Goal: Transaction & Acquisition: Purchase product/service

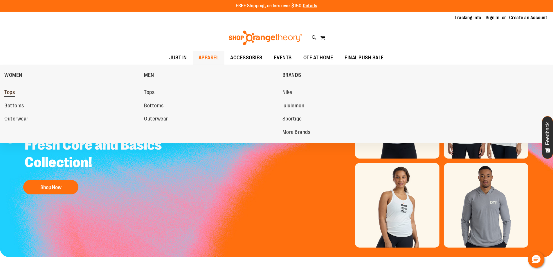
click at [6, 93] on span "Tops" at bounding box center [9, 92] width 10 height 7
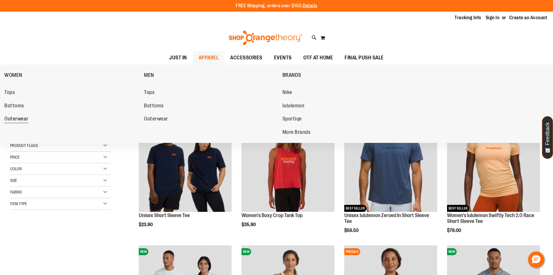
click at [11, 122] on span "Outerwear" at bounding box center [16, 119] width 24 height 7
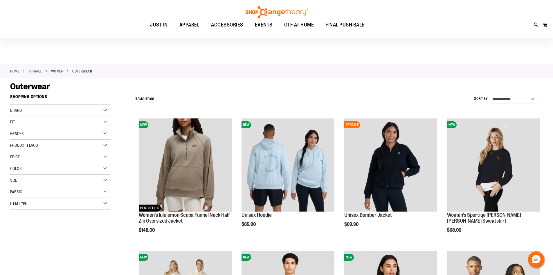
scroll to position [29, 0]
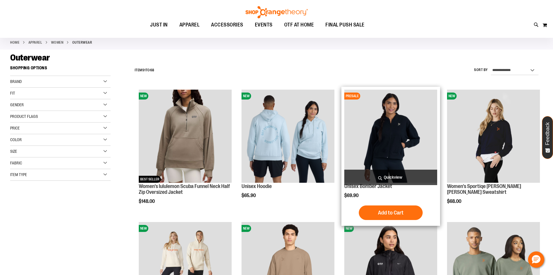
click at [388, 175] on span "Quickview" at bounding box center [391, 176] width 93 height 15
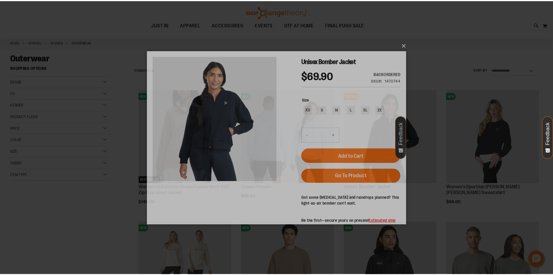
scroll to position [0, 0]
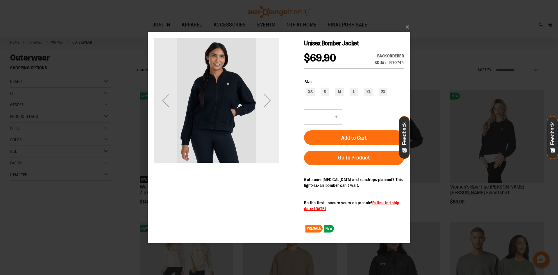
click at [263, 124] on div "Next" at bounding box center [267, 100] width 23 height 125
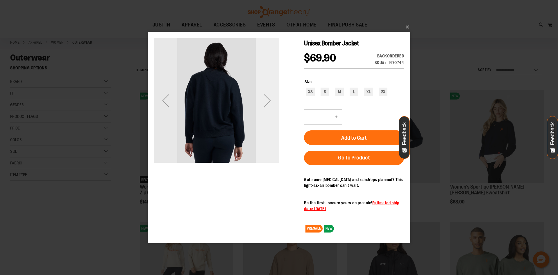
click at [263, 124] on div "Next" at bounding box center [267, 100] width 23 height 125
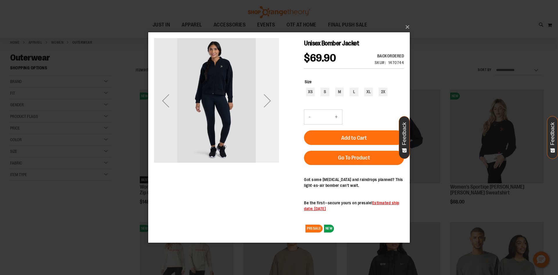
click at [261, 126] on div "Next" at bounding box center [267, 100] width 23 height 125
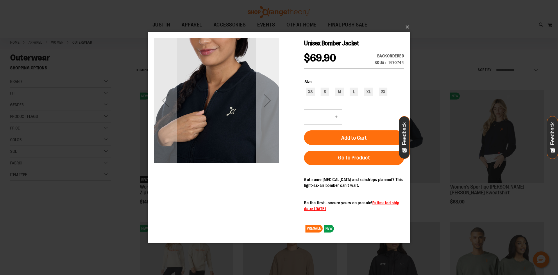
click at [261, 130] on div "Next" at bounding box center [267, 100] width 23 height 125
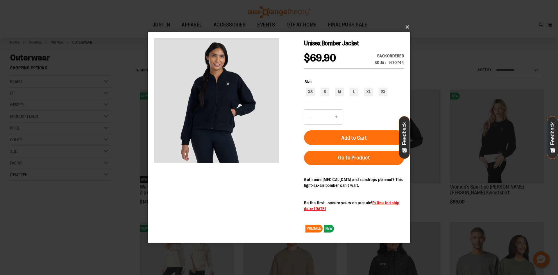
click at [408, 25] on button "×" at bounding box center [280, 27] width 261 height 13
